Goal: Navigation & Orientation: Find specific page/section

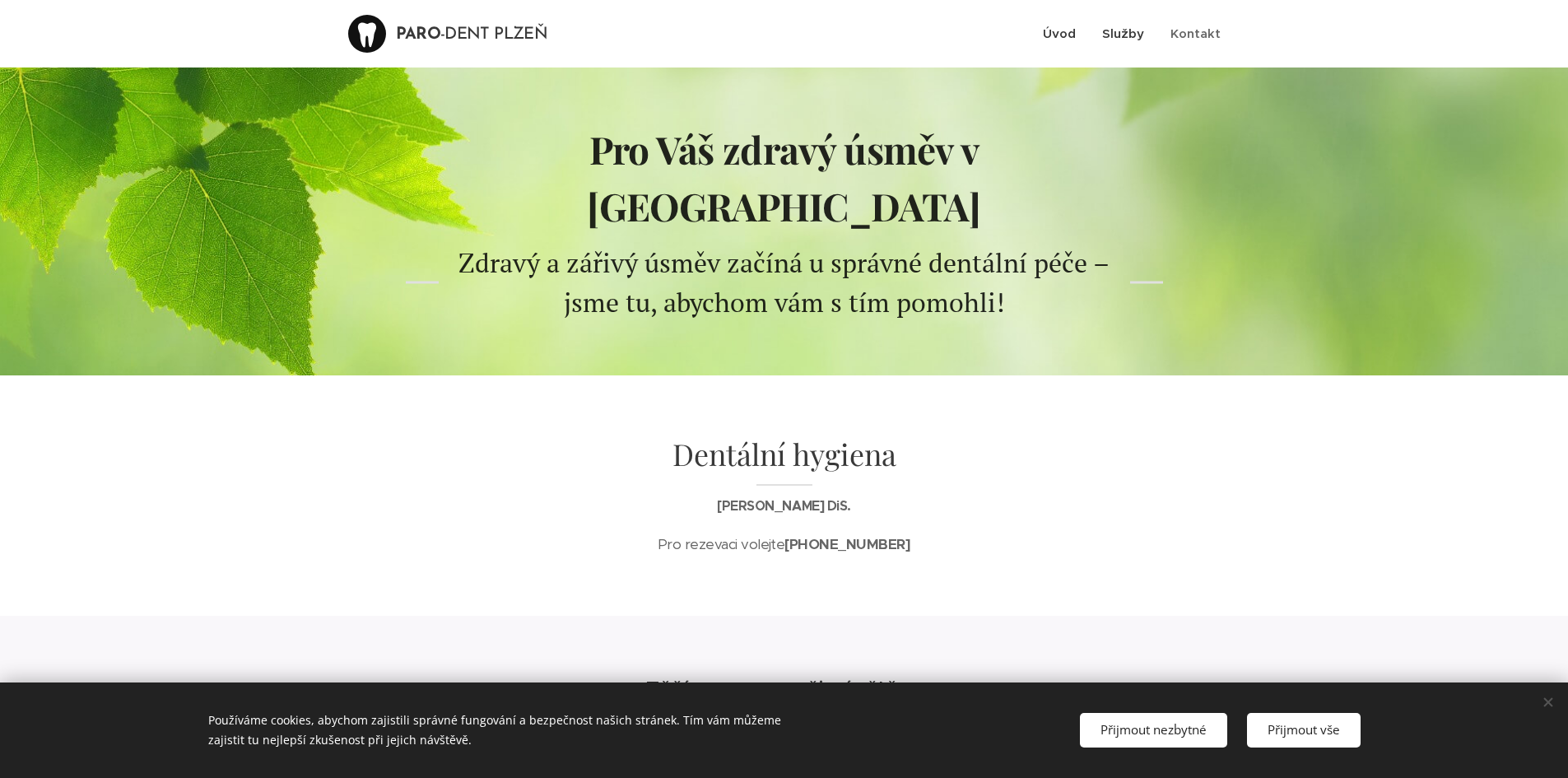
click at [1132, 36] on span "Služby" at bounding box center [1123, 33] width 42 height 15
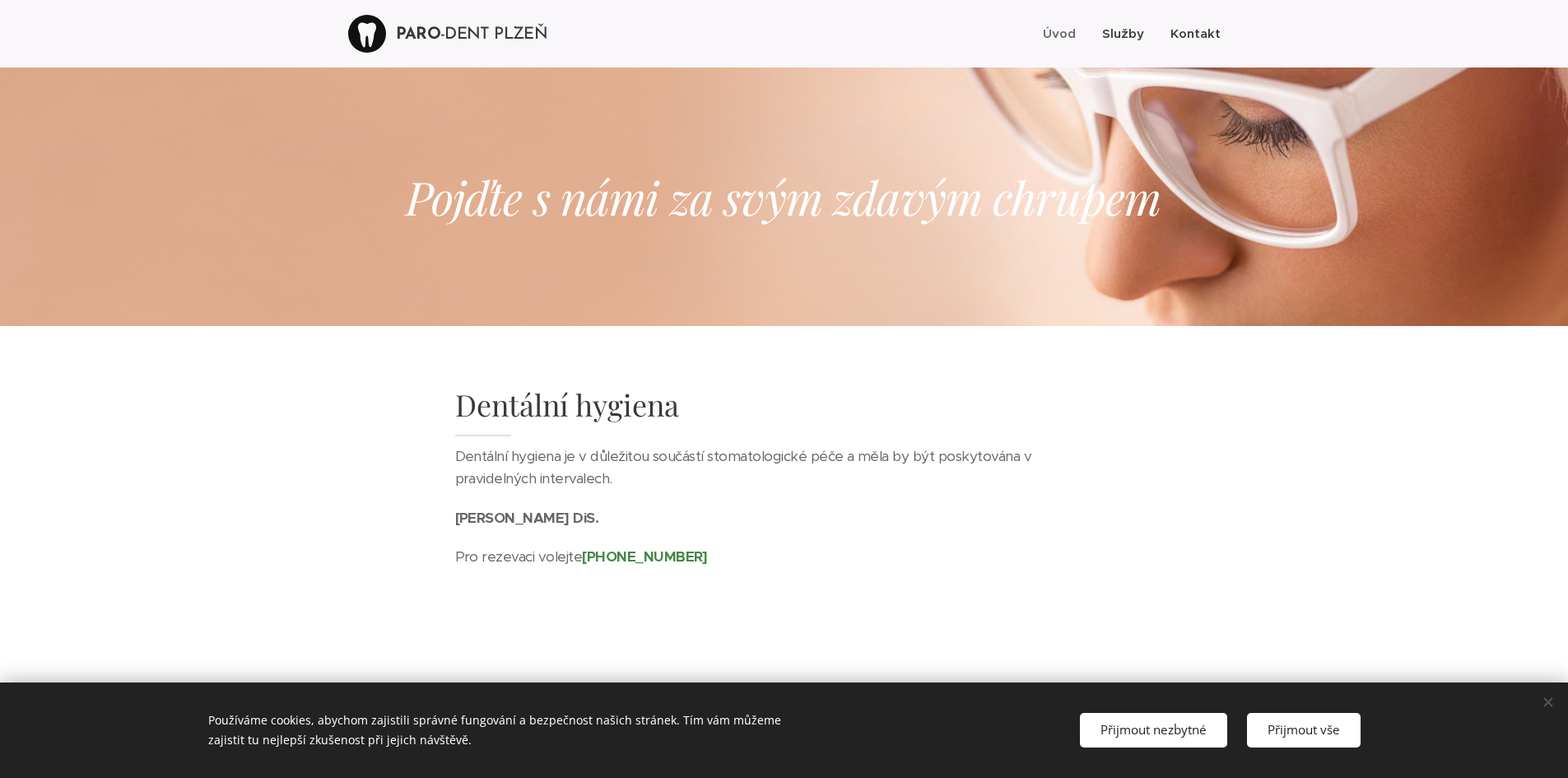
click at [1212, 35] on span "Kontakt" at bounding box center [1195, 33] width 50 height 15
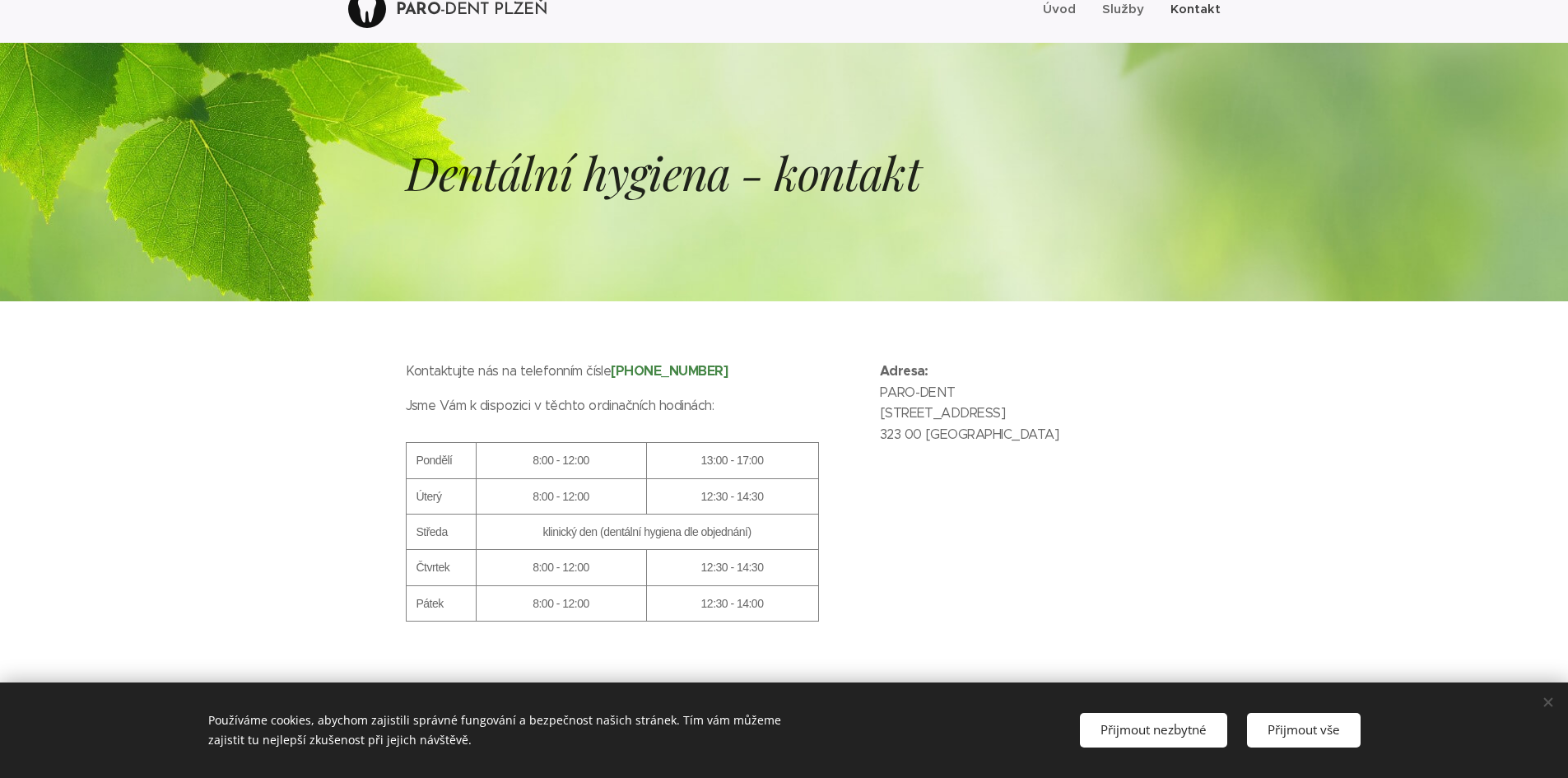
scroll to position [49, 0]
